Goal: Task Accomplishment & Management: Complete application form

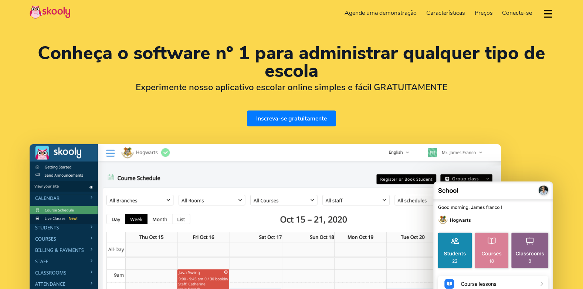
select select "pt"
select select "852"
select select "Hong Kong"
select select "Asia/Hong_Kong"
click at [279, 118] on link "Inscreva-se gratuitamente" at bounding box center [291, 119] width 89 height 16
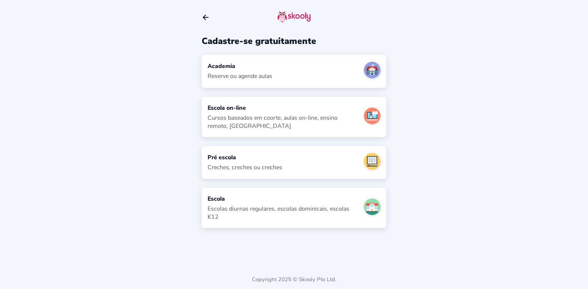
click at [279, 201] on div "Escola" at bounding box center [283, 199] width 150 height 8
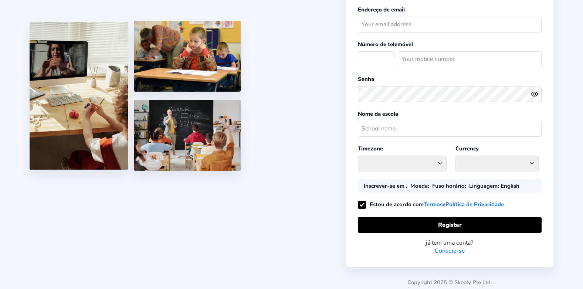
scroll to position [74, 0]
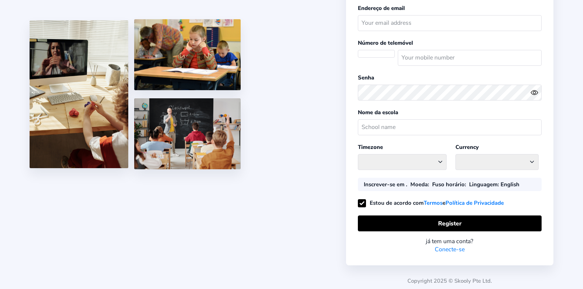
select select
select select "Asia/Hong_Kong"
select select "HKD $"
select select "HK"
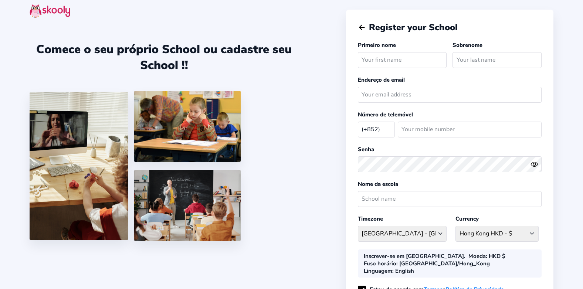
scroll to position [0, 0]
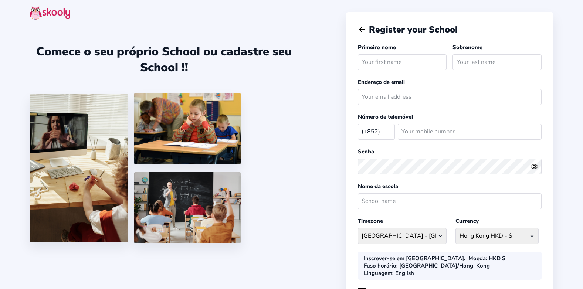
click at [383, 67] on input "text" at bounding box center [402, 62] width 89 height 16
type input "[PERSON_NAME]"
type input "Deluqui"
type input "[EMAIL_ADDRESS][DOMAIN_NAME]"
select select "BR"
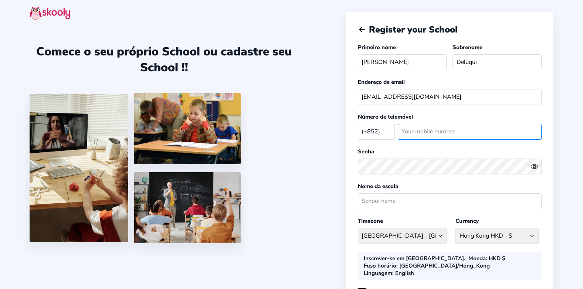
type input "21994092731"
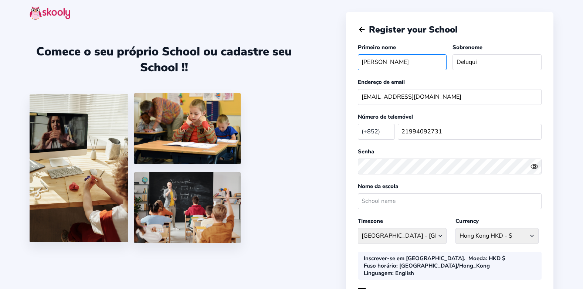
select select "America/Rio_Branco"
select select "BRL R$"
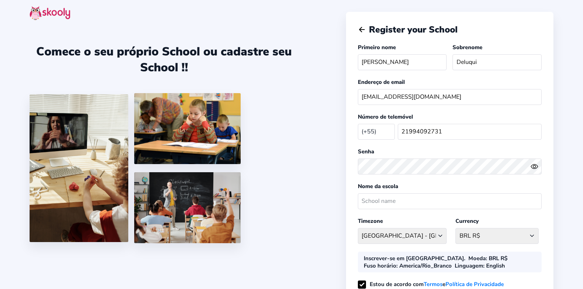
click at [422, 158] on div at bounding box center [450, 167] width 184 height 22
click at [413, 207] on input "text" at bounding box center [450, 201] width 184 height 16
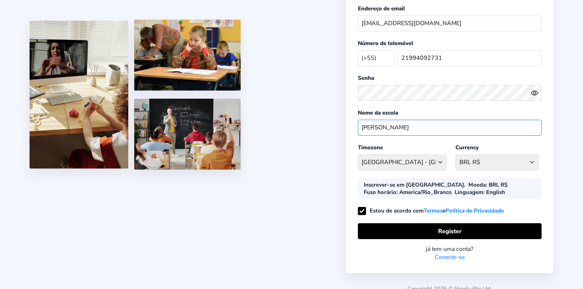
scroll to position [74, 0]
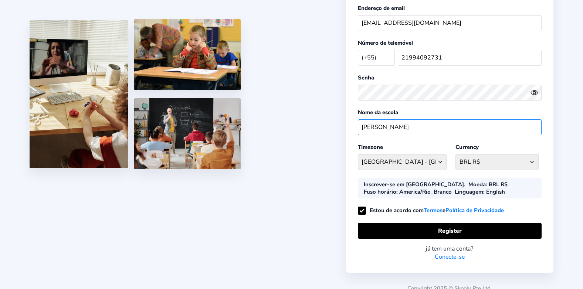
type input "[PERSON_NAME]"
click at [420, 164] on select "[GEOGRAPHIC_DATA]/[GEOGRAPHIC_DATA] [GEOGRAPHIC_DATA] - [GEOGRAPHIC_DATA]/[GEOG…" at bounding box center [402, 162] width 89 height 16
click at [333, 91] on div "Comece o seu próprio School ou cadastre seu School !!" at bounding box center [188, 70] width 316 height 289
click at [505, 157] on select "BRL R$ [GEOGRAPHIC_DATA] AFN - ؋. [GEOGRAPHIC_DATA] ALL - L [GEOGRAPHIC_DATA] D…" at bounding box center [496, 162] width 83 height 16
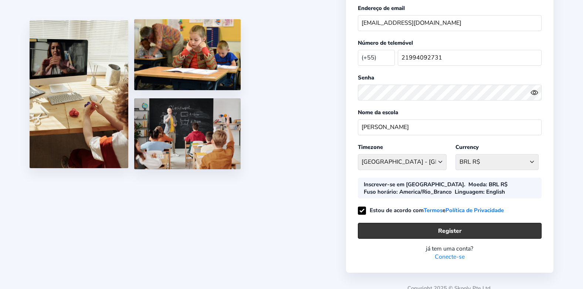
click at [419, 226] on button "Register" at bounding box center [450, 231] width 184 height 16
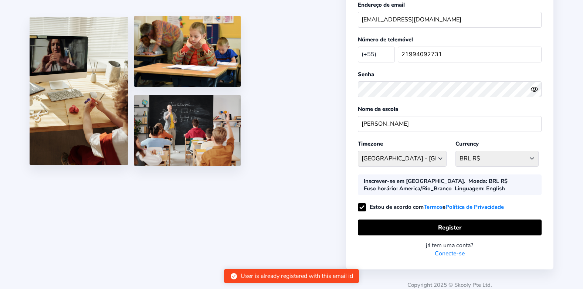
scroll to position [83, 0]
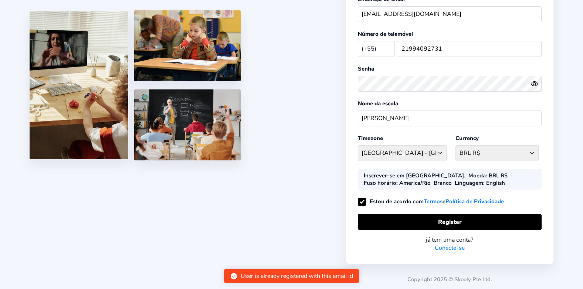
click at [448, 248] on link "Conecte-se" at bounding box center [450, 248] width 30 height 8
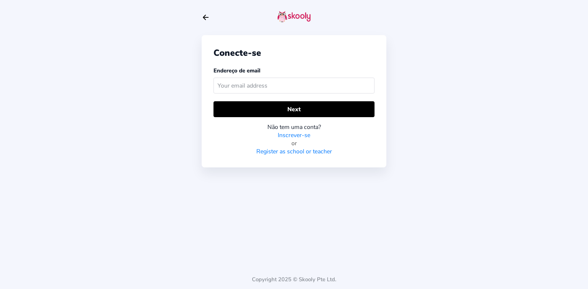
click at [333, 85] on input "text" at bounding box center [294, 86] width 161 height 16
type input "[EMAIL_ADDRESS][DOMAIN_NAME]"
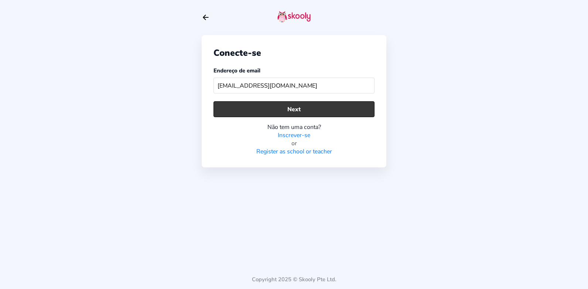
click at [294, 114] on button "Next" at bounding box center [294, 109] width 161 height 16
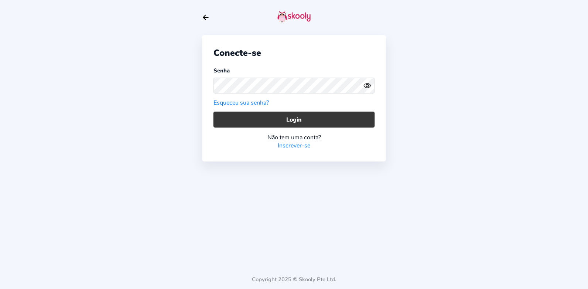
click at [320, 127] on button "Login" at bounding box center [294, 120] width 161 height 16
